Goal: Information Seeking & Learning: Learn about a topic

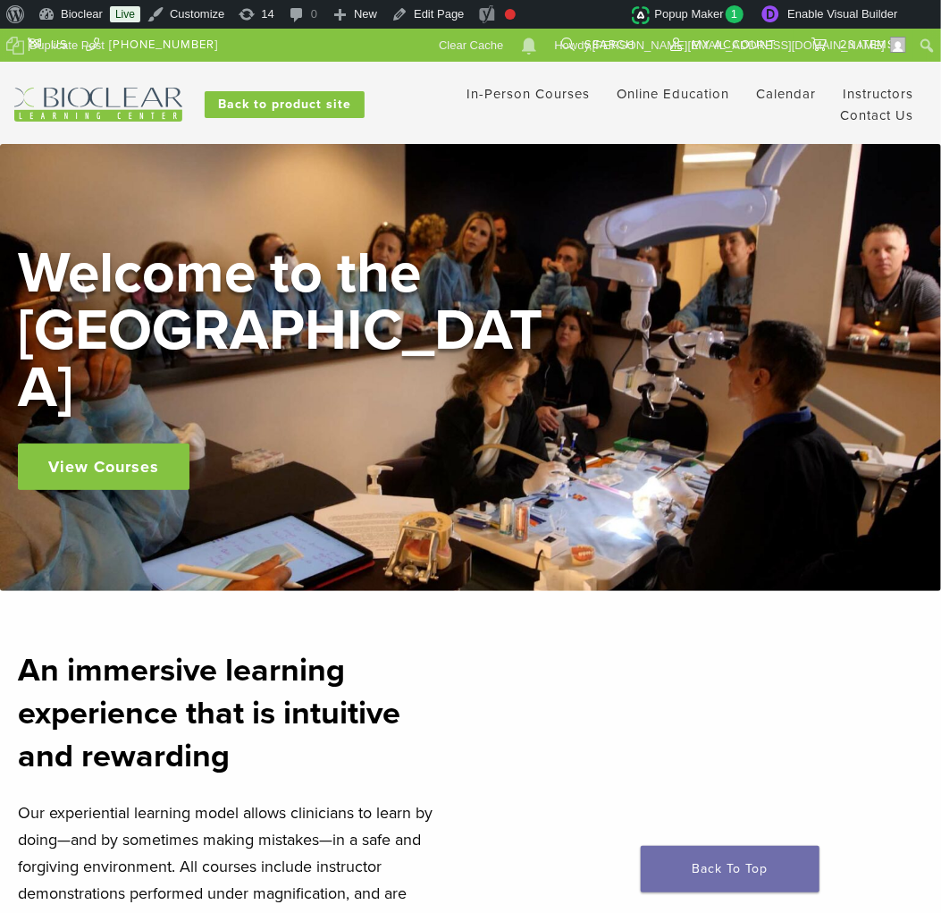
click at [421, 114] on div "In-Person Courses Online Education Interactive Self Guided Calendar Instructors…" at bounding box center [645, 104] width 589 height 43
